Goal: Transaction & Acquisition: Purchase product/service

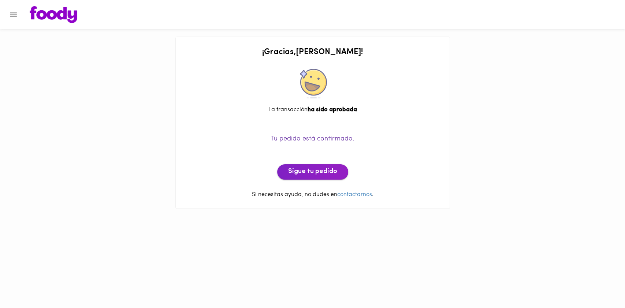
click at [306, 176] on span "Sigue tu pedido" at bounding box center [312, 172] width 49 height 8
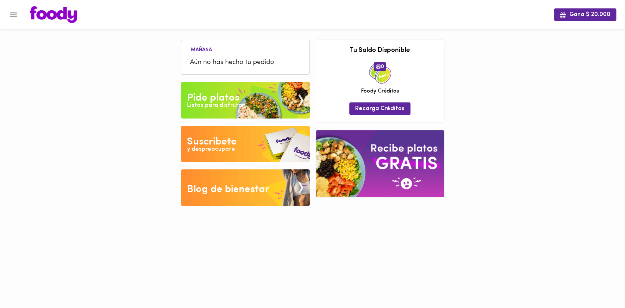
click at [244, 97] on img at bounding box center [245, 100] width 129 height 37
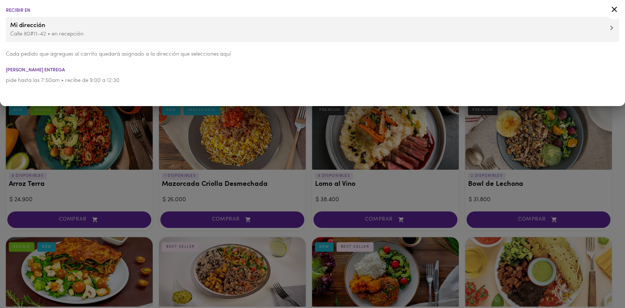
click at [615, 7] on icon at bounding box center [614, 9] width 9 height 9
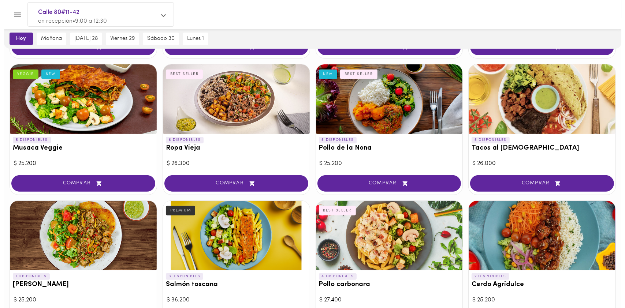
scroll to position [195, 0]
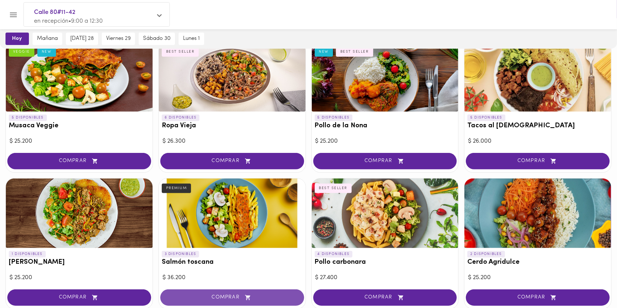
click at [240, 301] on button "COMPRAR" at bounding box center [232, 298] width 144 height 16
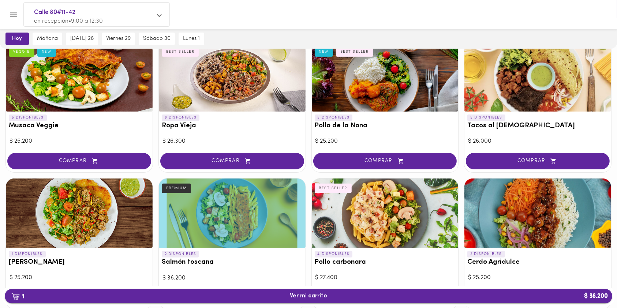
click at [320, 297] on span "1 Ver mi carrito $ 36.200" at bounding box center [308, 296] width 37 height 7
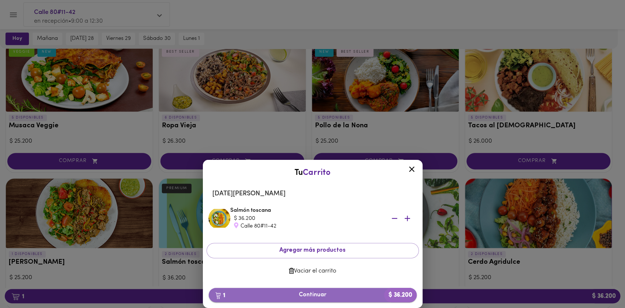
click at [332, 298] on span "1 Continuar $ 36.200" at bounding box center [313, 295] width 196 height 7
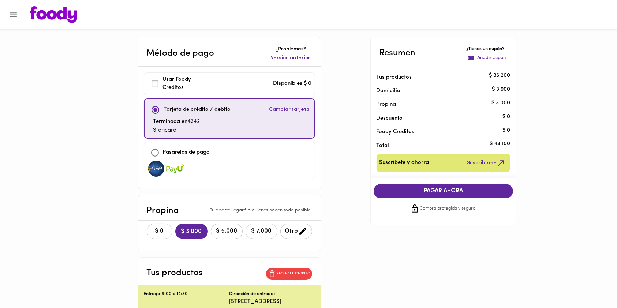
click at [160, 227] on button "$ 0" at bounding box center [160, 232] width 26 height 16
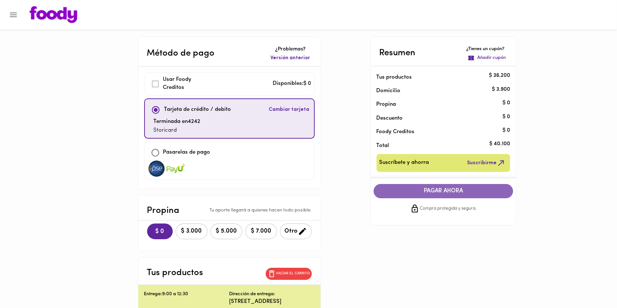
click at [429, 191] on span "PAGAR AHORA" at bounding box center [443, 191] width 125 height 7
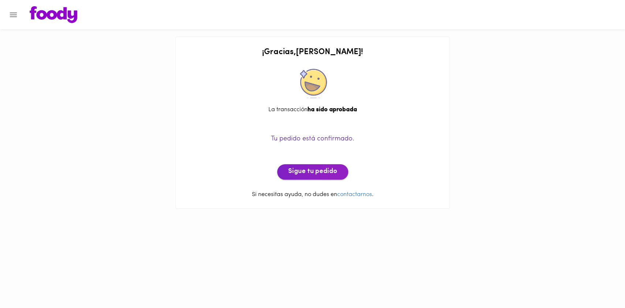
click at [306, 171] on span "Sigue tu pedido" at bounding box center [312, 172] width 49 height 8
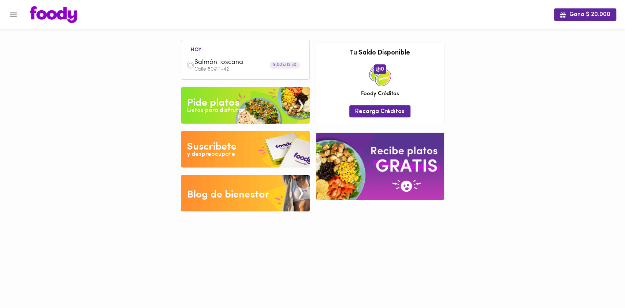
click at [257, 110] on img at bounding box center [245, 105] width 129 height 37
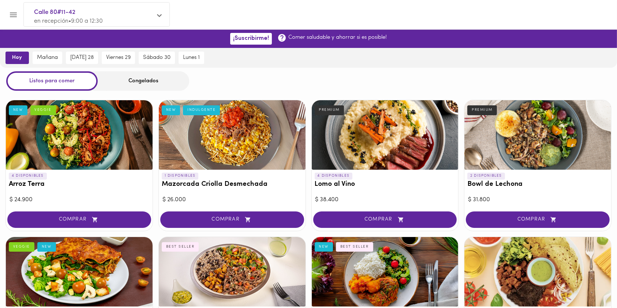
click at [141, 79] on div "Congelados" at bounding box center [144, 80] width 92 height 19
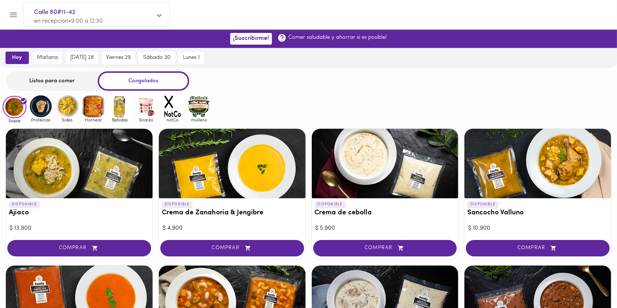
click at [92, 111] on img at bounding box center [94, 106] width 24 height 24
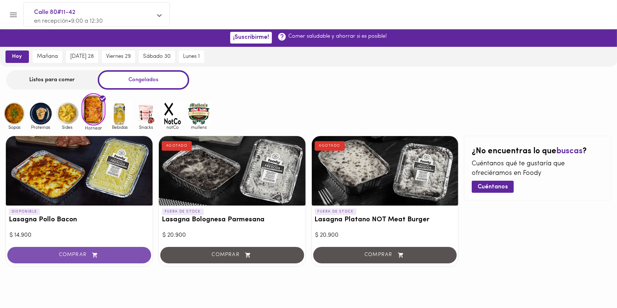
scroll to position [1, 0]
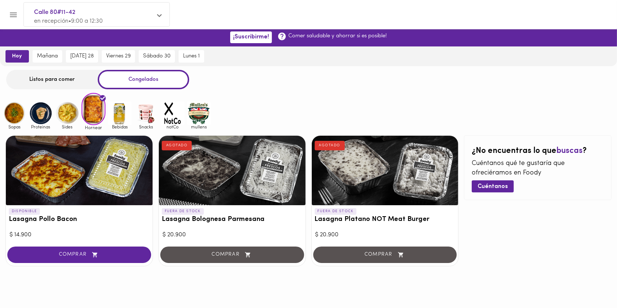
click at [48, 81] on div "Listos para comer" at bounding box center [52, 79] width 92 height 19
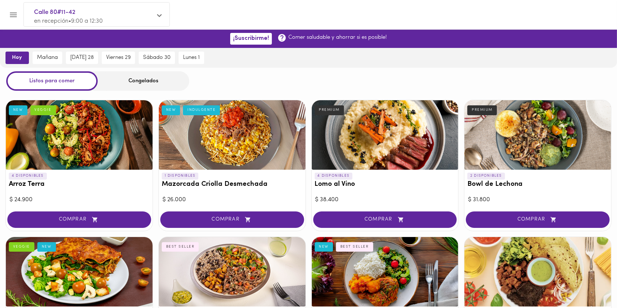
click at [141, 86] on div "Congelados" at bounding box center [144, 80] width 92 height 19
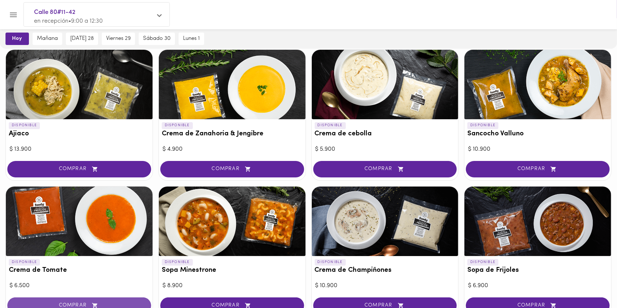
scroll to position [49, 0]
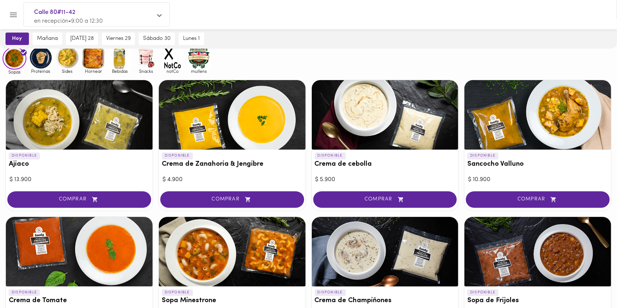
click at [43, 62] on img at bounding box center [41, 58] width 24 height 24
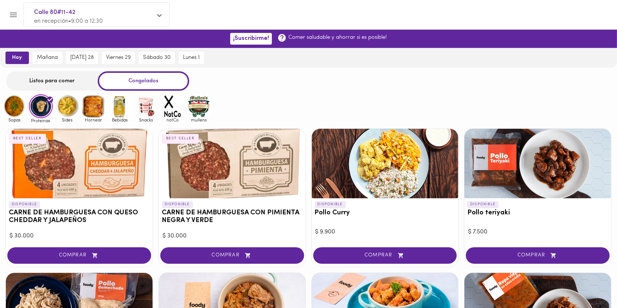
click at [199, 256] on span "COMPRAR" at bounding box center [233, 256] width 126 height 6
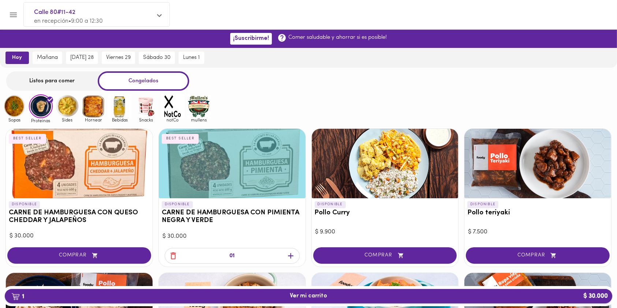
click at [271, 296] on span "1 Ver mi carrito $ 30.000" at bounding box center [309, 296] width 596 height 7
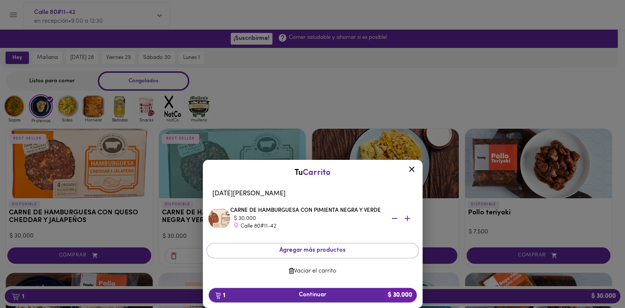
click at [293, 294] on span "1 Continuar $ 30.000" at bounding box center [313, 295] width 196 height 7
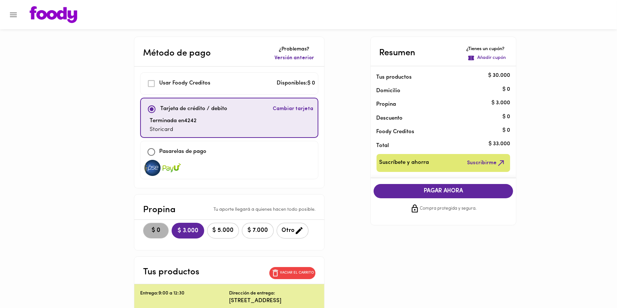
click at [148, 230] on span "$ 0" at bounding box center [156, 230] width 16 height 7
click at [423, 195] on button "PAGAR AHORA" at bounding box center [444, 191] width 140 height 14
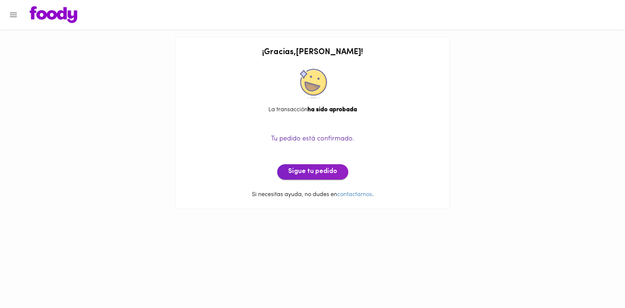
click at [324, 167] on button "Sigue tu pedido" at bounding box center [312, 171] width 71 height 15
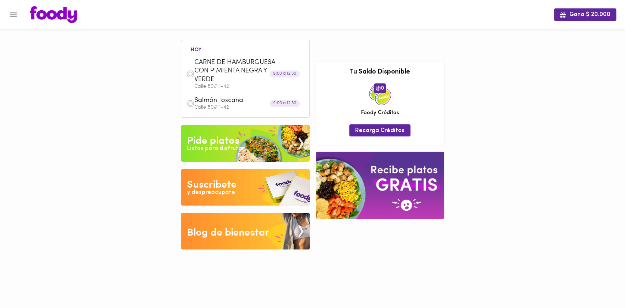
click at [247, 148] on img at bounding box center [245, 143] width 129 height 37
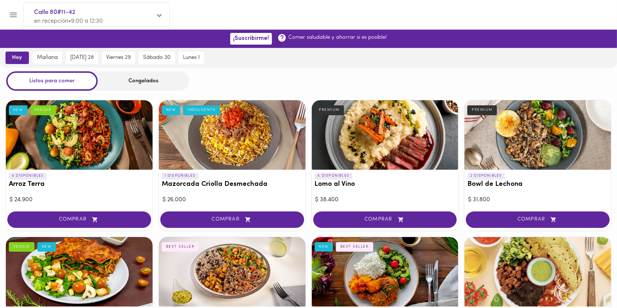
click at [145, 85] on div "Congelados" at bounding box center [144, 80] width 92 height 19
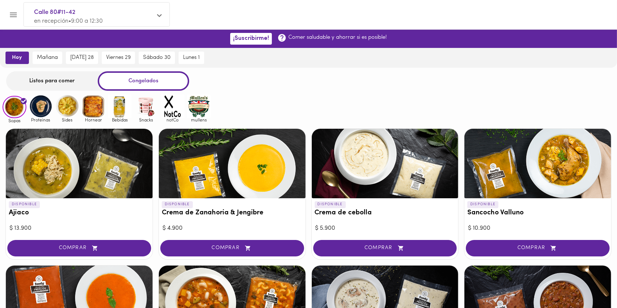
click at [40, 108] on img at bounding box center [41, 106] width 24 height 24
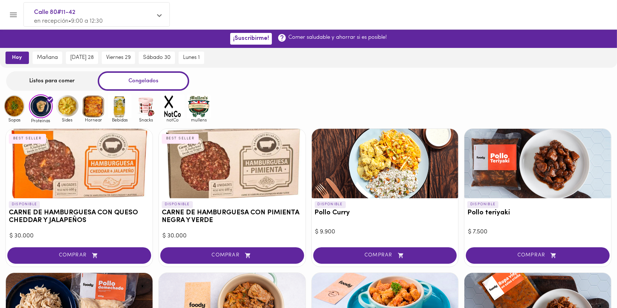
click at [98, 111] on img at bounding box center [94, 106] width 24 height 24
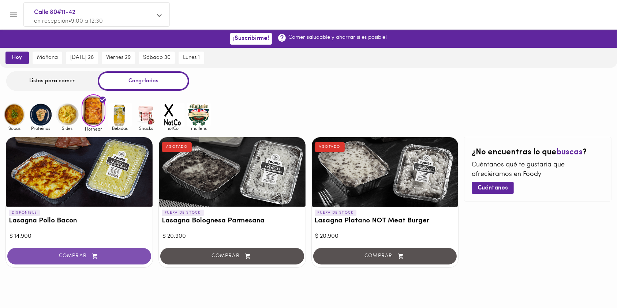
click at [82, 257] on span "COMPRAR" at bounding box center [79, 256] width 126 height 6
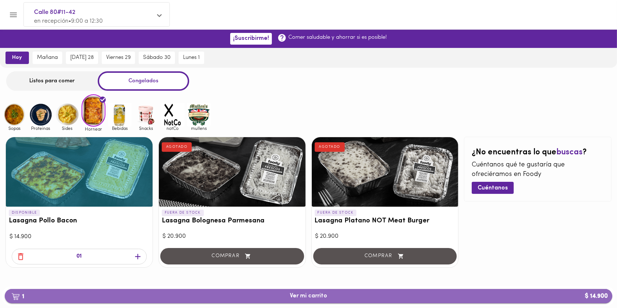
click at [265, 300] on button "1 Ver mi carrito $ 14.900" at bounding box center [309, 296] width 608 height 14
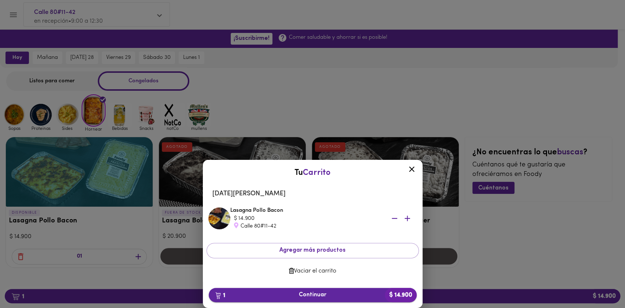
click at [286, 294] on span "1 Continuar $ 14.900" at bounding box center [313, 295] width 196 height 7
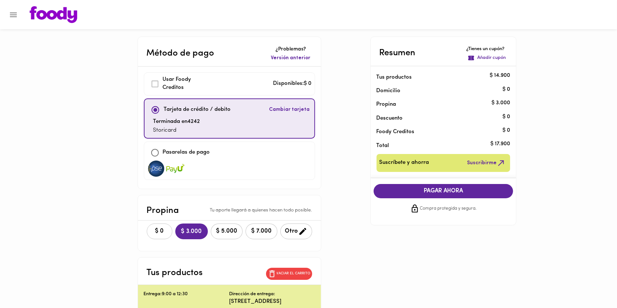
click at [157, 228] on span "$ 0" at bounding box center [160, 231] width 16 height 7
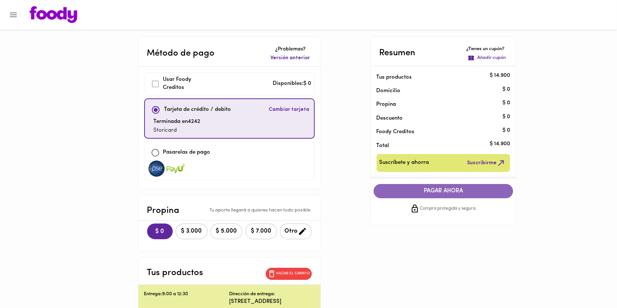
click at [468, 188] on span "PAGAR AHORA" at bounding box center [443, 191] width 125 height 7
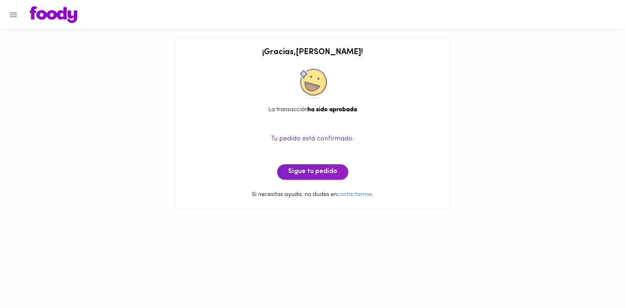
click at [326, 170] on span "Sigue tu pedido" at bounding box center [312, 172] width 49 height 8
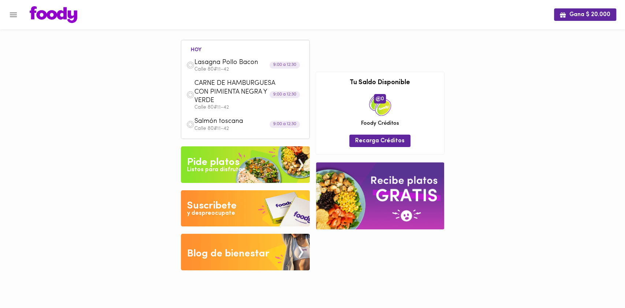
click at [252, 151] on img at bounding box center [245, 164] width 129 height 37
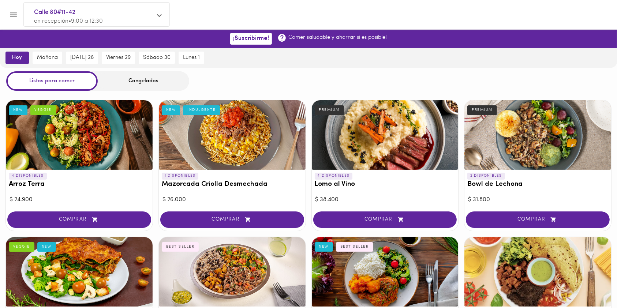
click at [137, 82] on div "Congelados" at bounding box center [144, 80] width 92 height 19
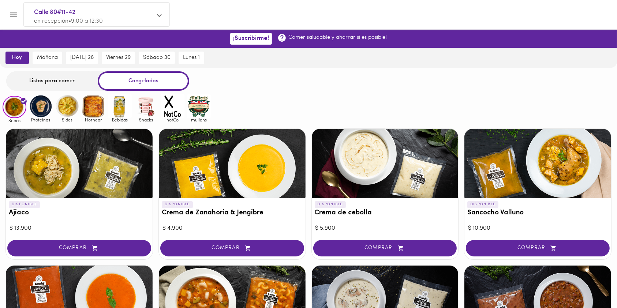
click at [36, 107] on img at bounding box center [41, 106] width 24 height 24
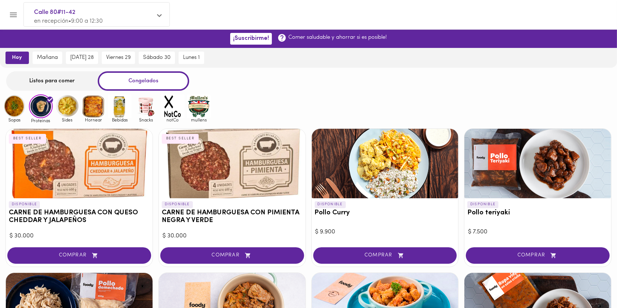
click at [191, 108] on img at bounding box center [199, 106] width 24 height 24
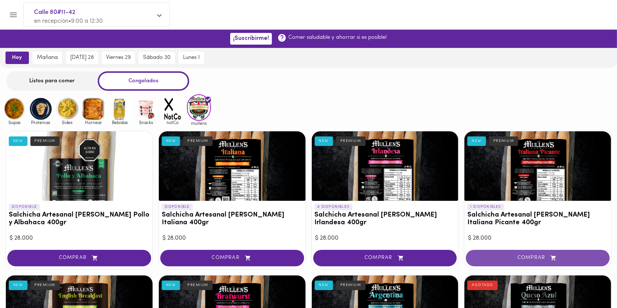
click at [509, 255] on span "COMPRAR" at bounding box center [538, 258] width 126 height 6
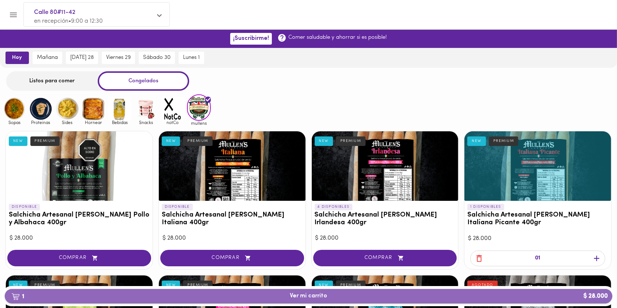
click at [349, 296] on span "1 Ver mi carrito $ 28.000" at bounding box center [309, 296] width 596 height 7
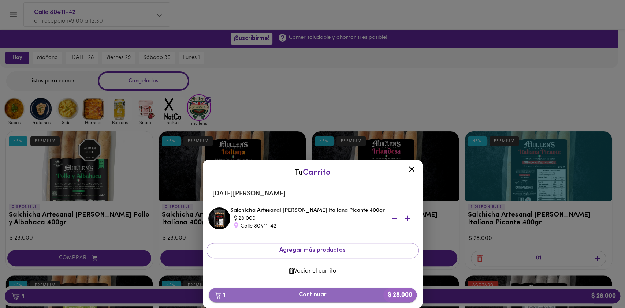
click at [325, 295] on span "1 Continuar $ 28.000" at bounding box center [313, 295] width 196 height 7
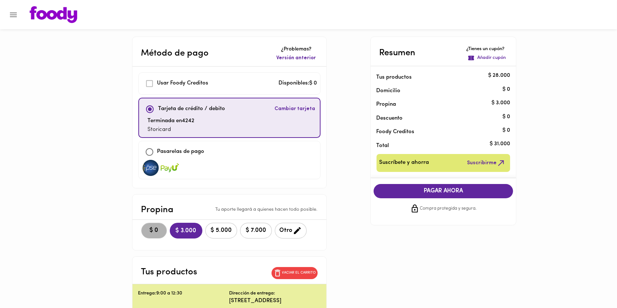
click at [154, 227] on span "$ 0" at bounding box center [154, 230] width 16 height 7
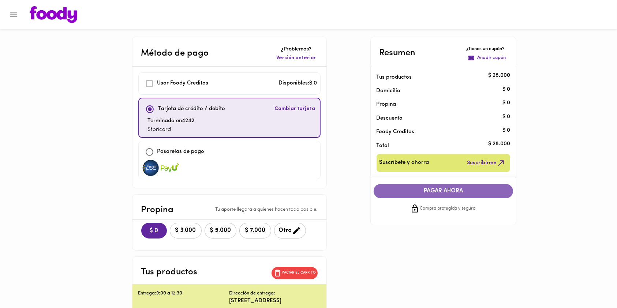
click at [456, 192] on span "PAGAR AHORA" at bounding box center [443, 191] width 125 height 7
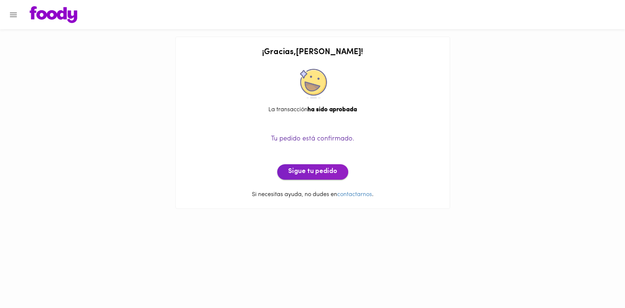
click at [311, 173] on span "Sigue tu pedido" at bounding box center [312, 172] width 49 height 8
